Goal: Task Accomplishment & Management: Manage account settings

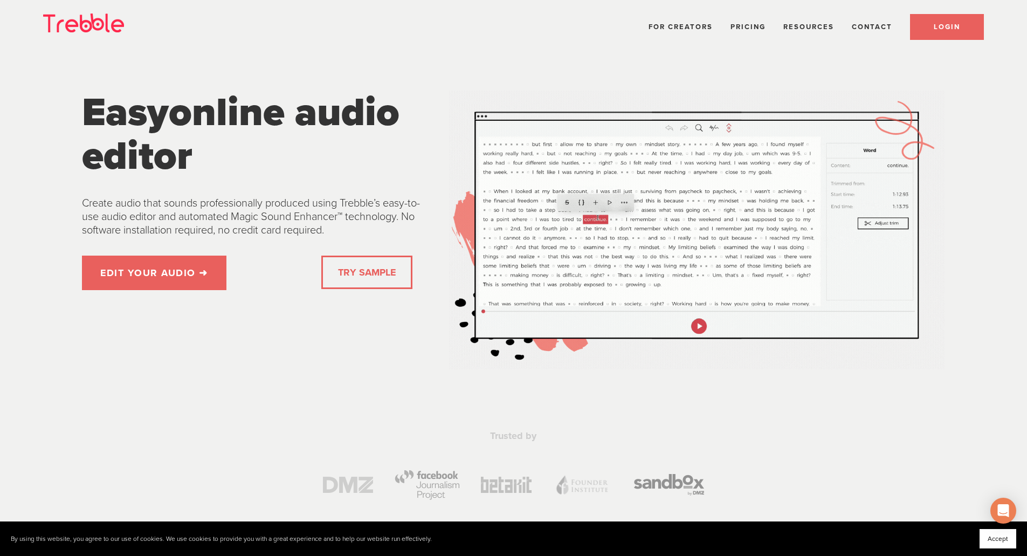
click at [945, 30] on span "LOGIN" at bounding box center [947, 27] width 26 height 9
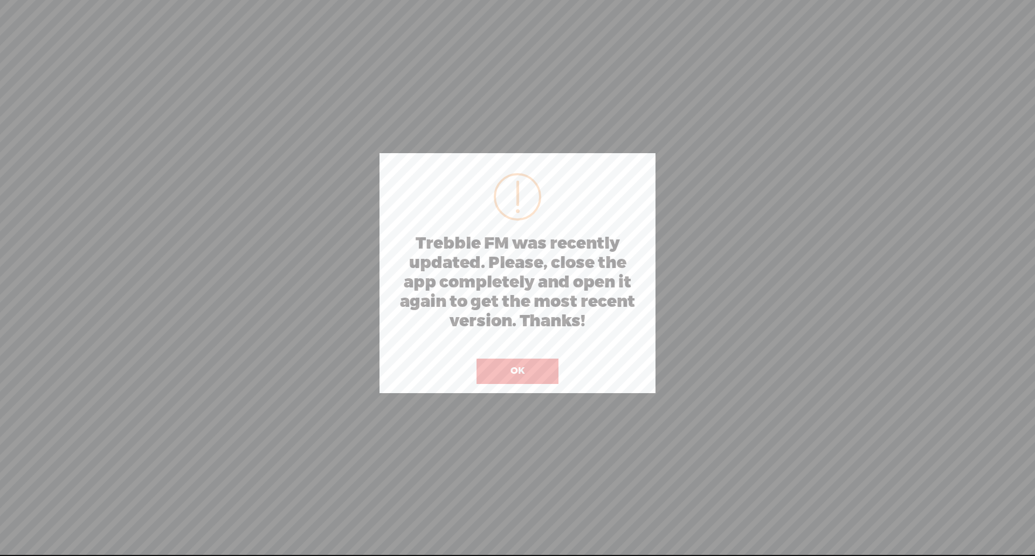
click at [524, 370] on button "OK" at bounding box center [518, 371] width 82 height 25
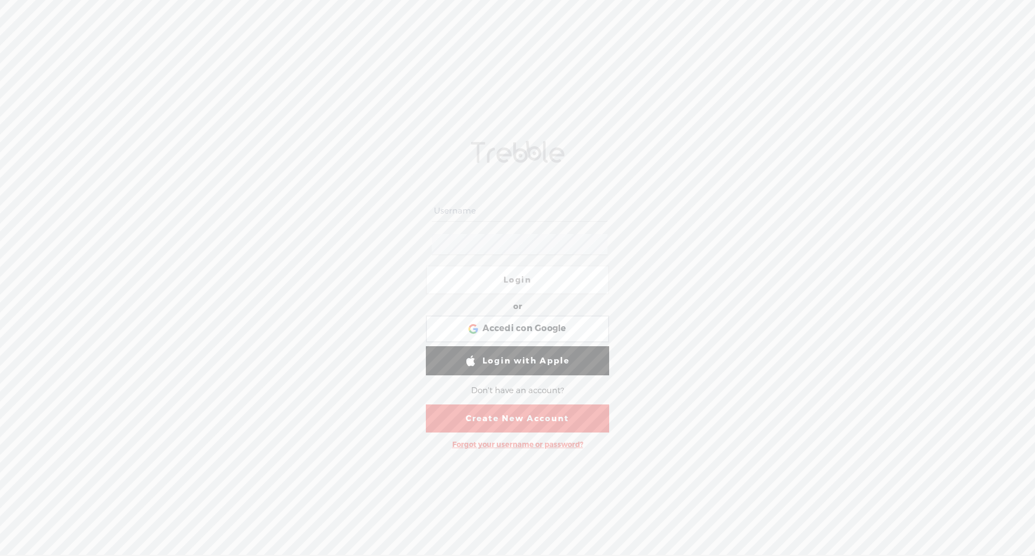
type input "[EMAIL_ADDRESS][DOMAIN_NAME]"
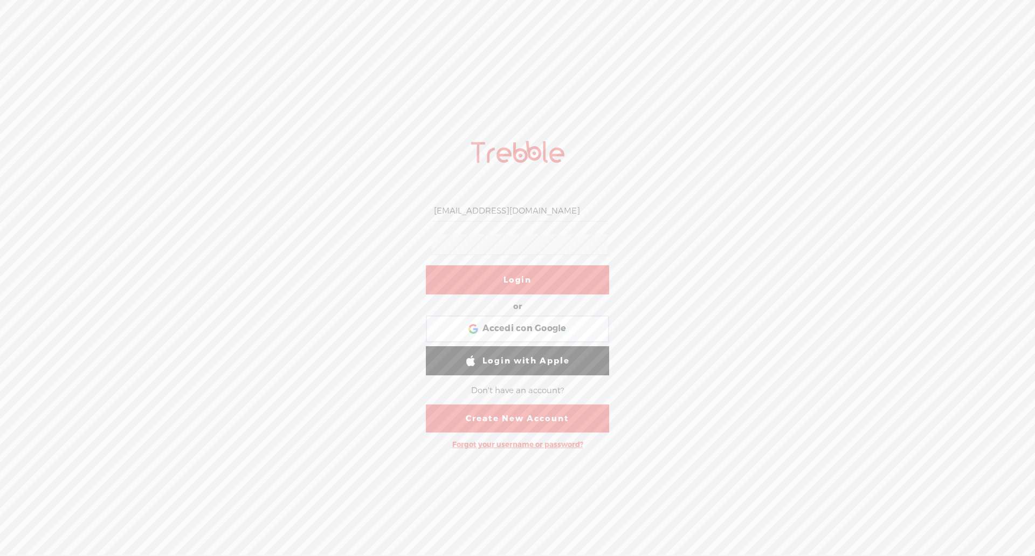
click at [511, 281] on link "Login" at bounding box center [517, 279] width 183 height 29
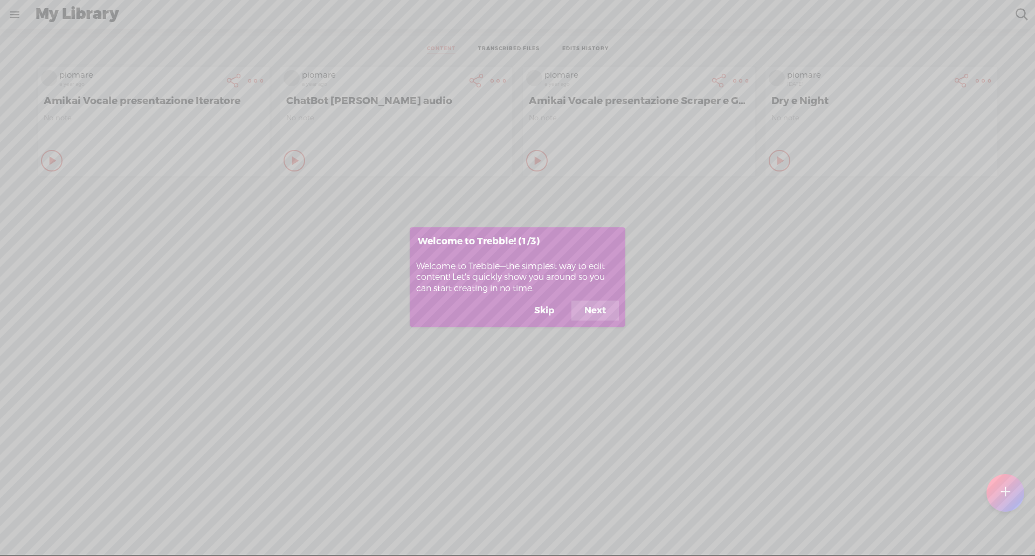
click at [542, 312] on button "Skip" at bounding box center [544, 310] width 46 height 20
